Goal: Check status: Check status

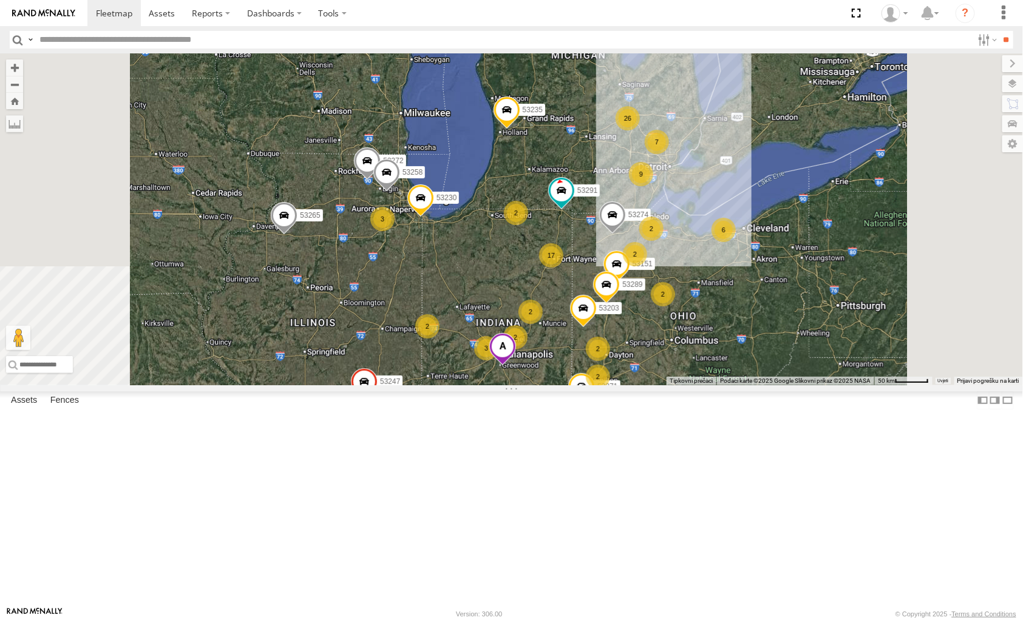
click at [433, 217] on span at bounding box center [420, 201] width 27 height 33
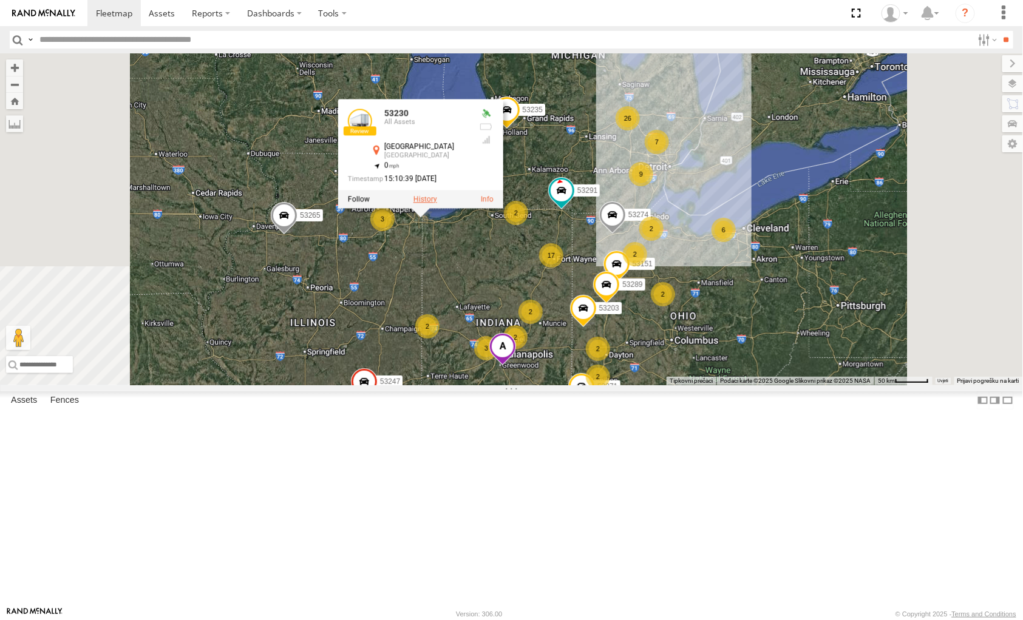
click at [436, 203] on label at bounding box center [425, 199] width 24 height 8
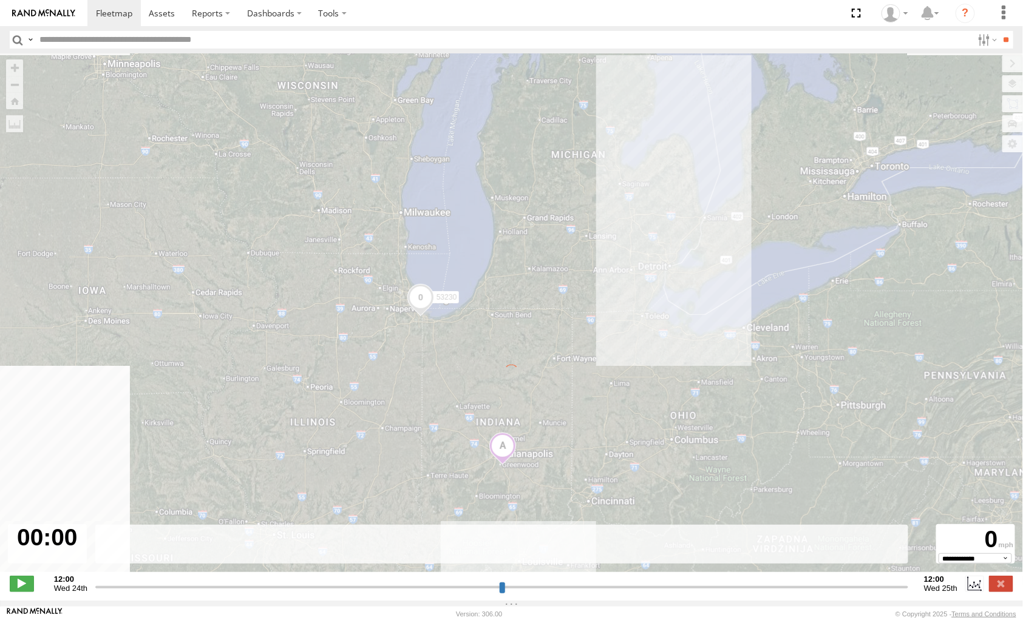
type input "**********"
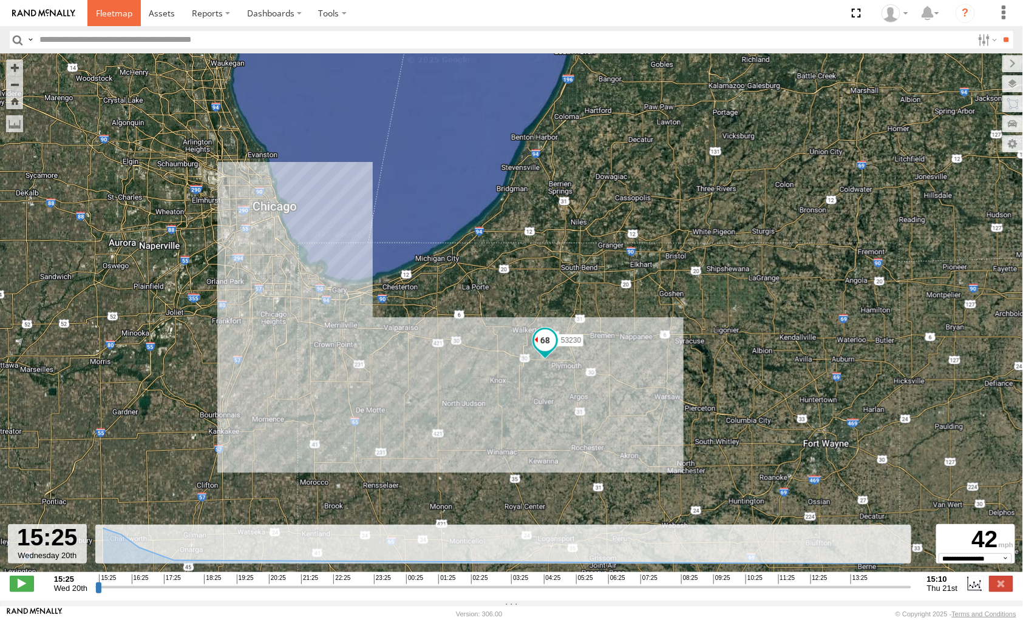
click at [109, 11] on span at bounding box center [114, 13] width 36 height 12
